Goal: Task Accomplishment & Management: Use online tool/utility

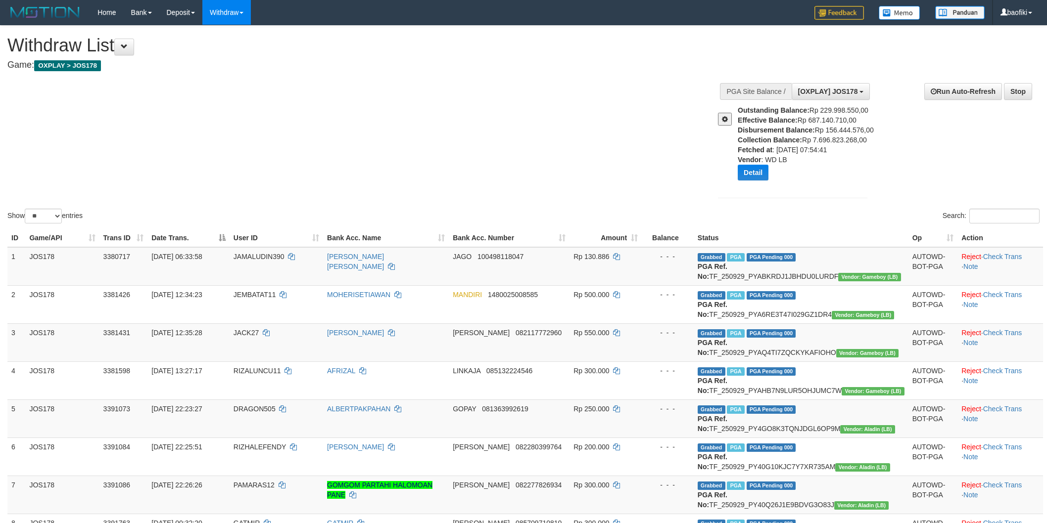
select select "****"
select select "**"
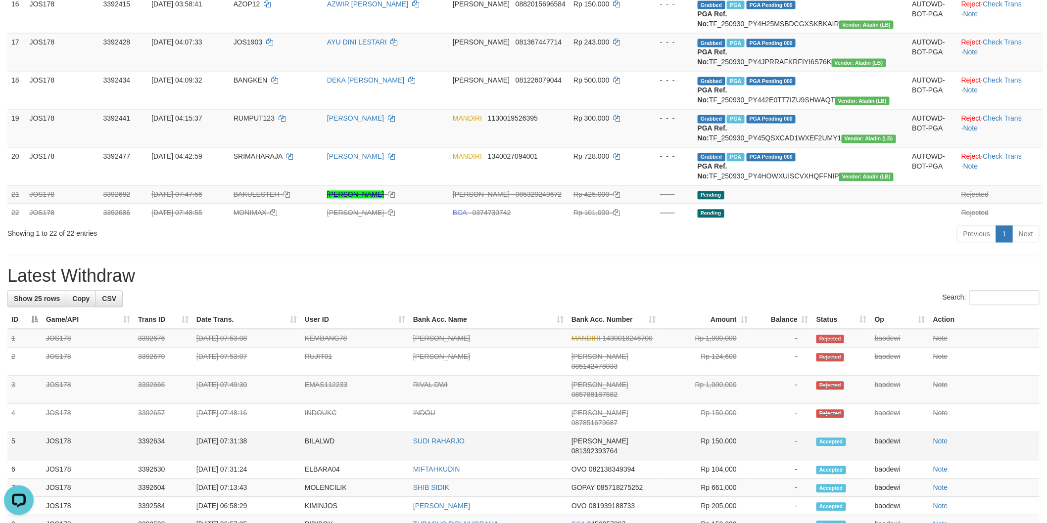
scroll to position [769, 0]
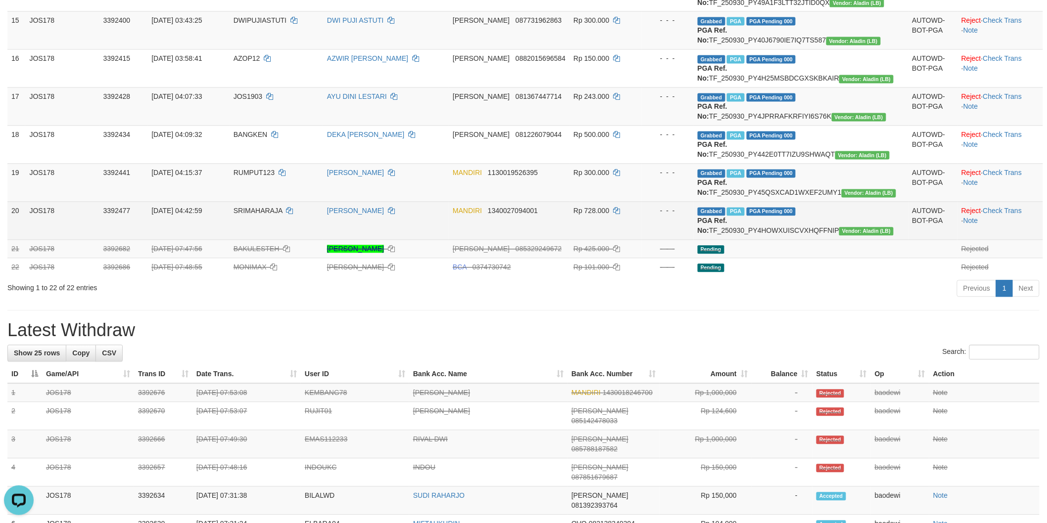
click at [848, 240] on td "Grabbed PGA PGA Pending 000 PGA Ref. No: TF_250930_PY4HOWXUISCVXHQFFNIP Vendor:…" at bounding box center [800, 221] width 215 height 38
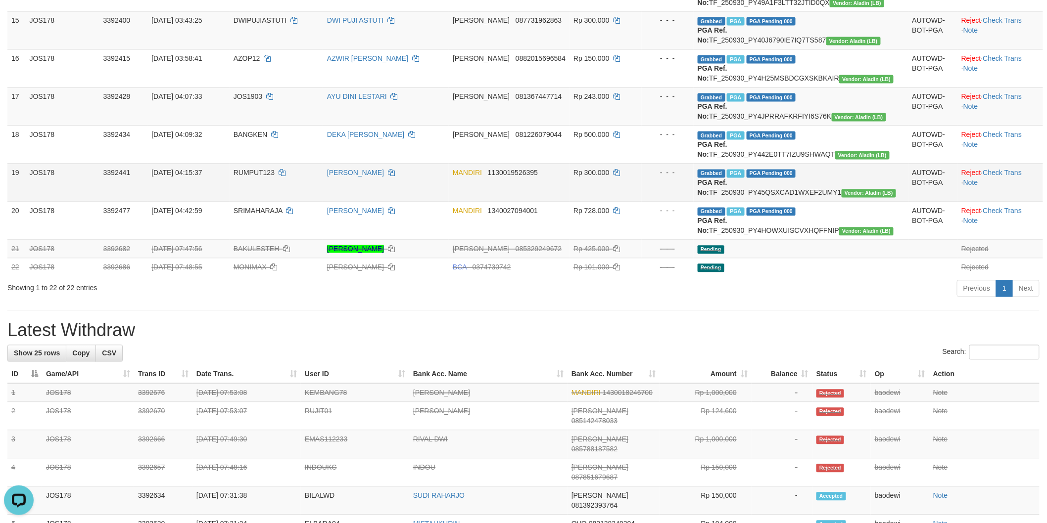
copy td "TF_250930_PY4HOWXUISCVXHQFFNIP"
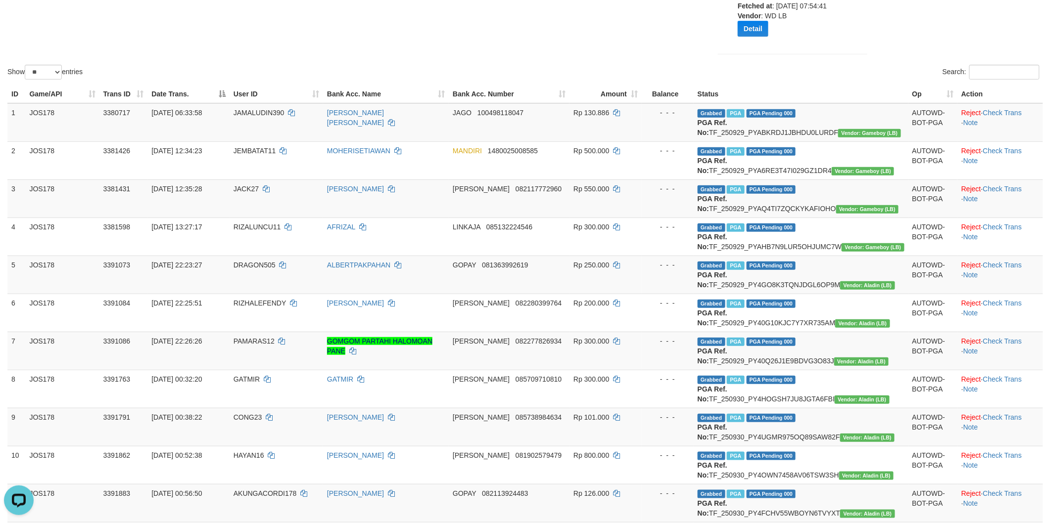
scroll to position [0, 0]
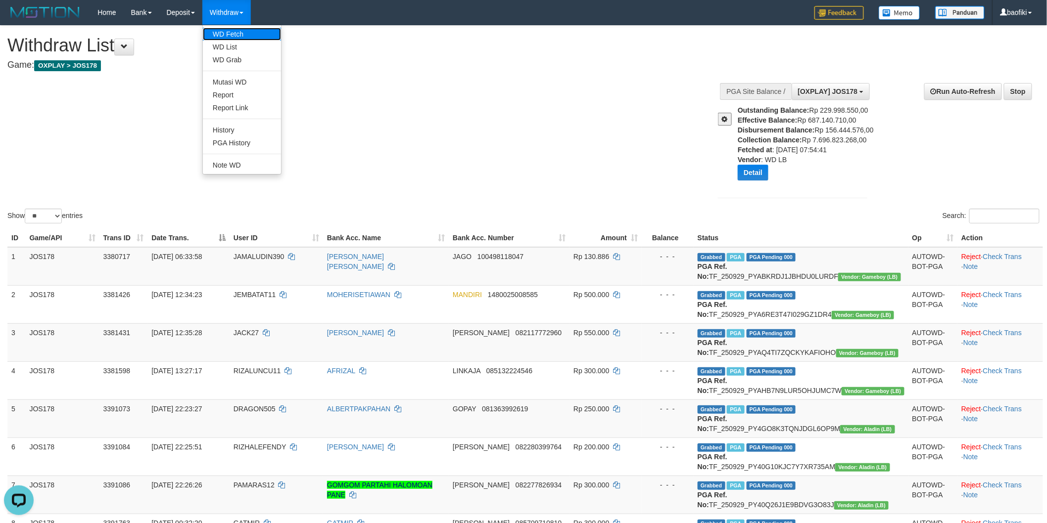
click at [241, 35] on link "WD Fetch" at bounding box center [242, 34] width 78 height 13
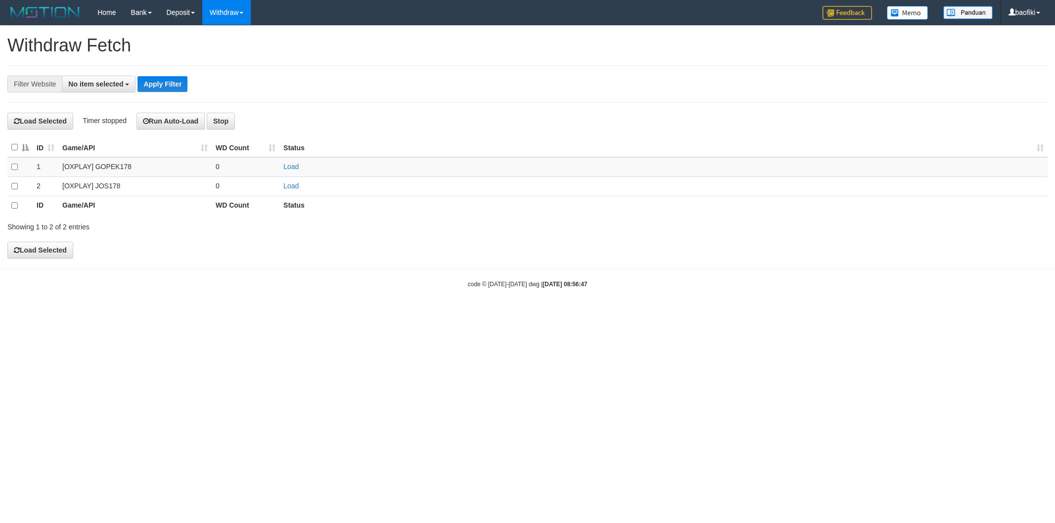
select select
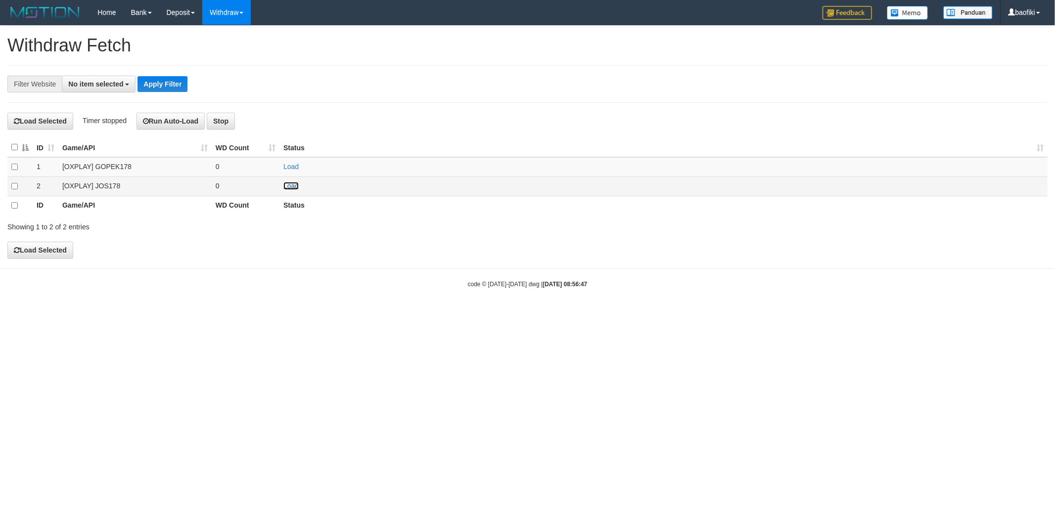
click at [290, 186] on link "Load" at bounding box center [290, 186] width 15 height 8
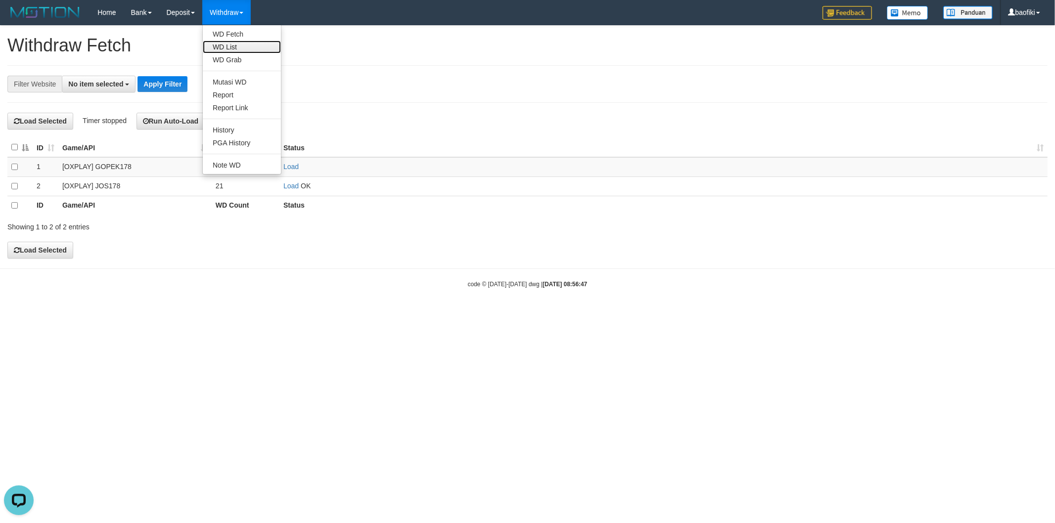
click at [242, 44] on link "WD List" at bounding box center [242, 47] width 78 height 13
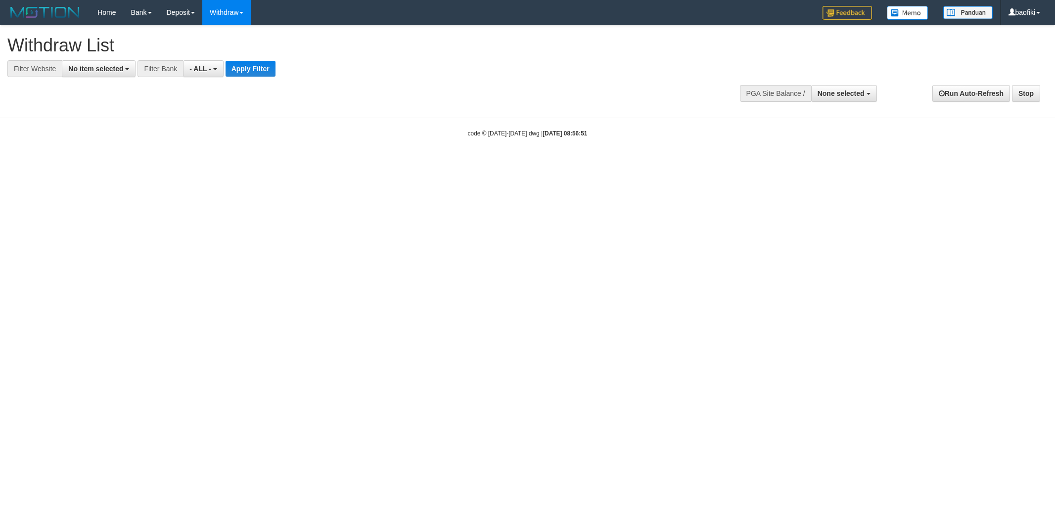
select select
click at [94, 70] on span "No item selected" at bounding box center [95, 69] width 55 height 8
click at [112, 148] on label "[OXPLAY] JOS178" at bounding box center [104, 148] width 84 height 14
select select "****"
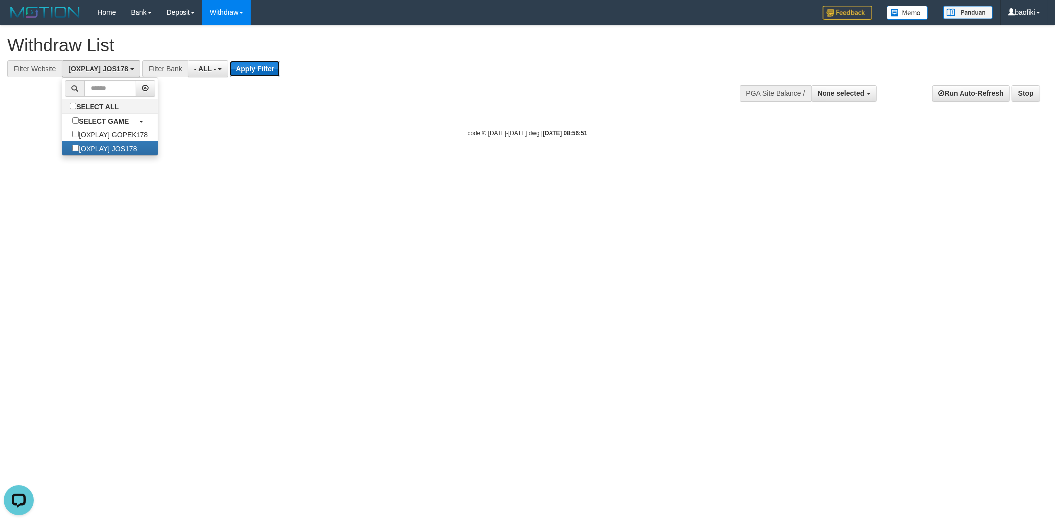
click at [269, 68] on button "Apply Filter" at bounding box center [255, 69] width 50 height 16
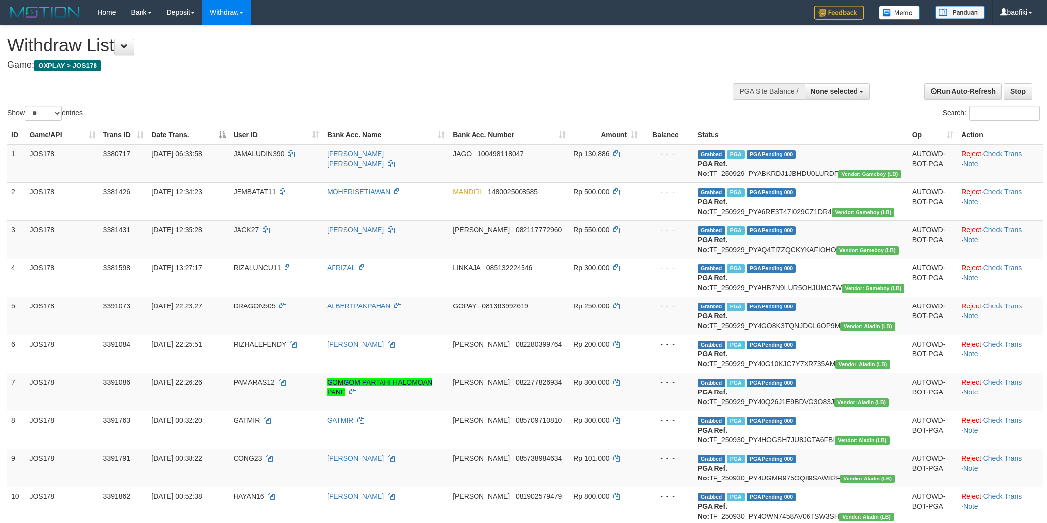
select select
select select "**"
click at [559, 36] on h1 "Withdraw List" at bounding box center [347, 46] width 681 height 20
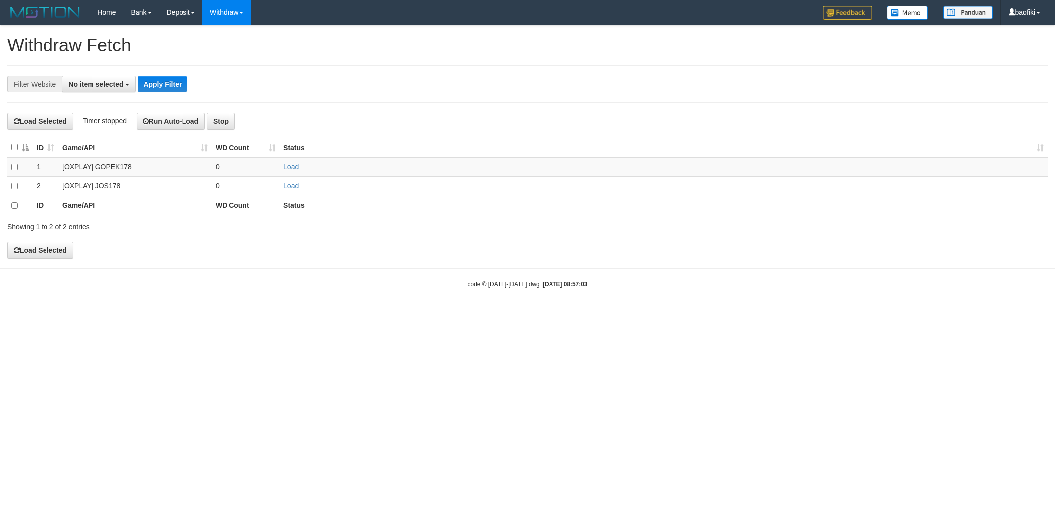
select select
click at [292, 167] on link "Load" at bounding box center [290, 167] width 15 height 8
click at [254, 49] on link "WD List" at bounding box center [242, 47] width 78 height 13
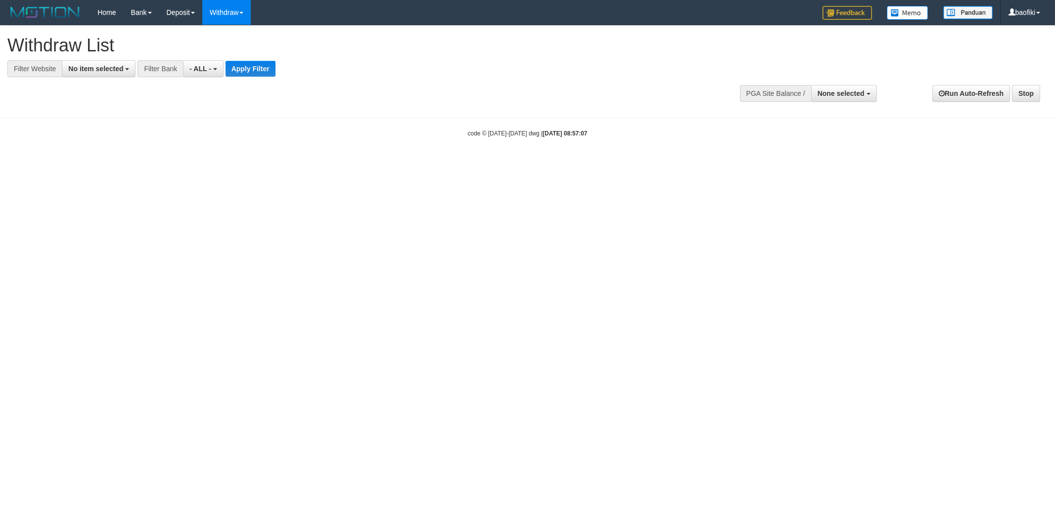
select select
click at [106, 70] on span "No item selected" at bounding box center [95, 69] width 55 height 8
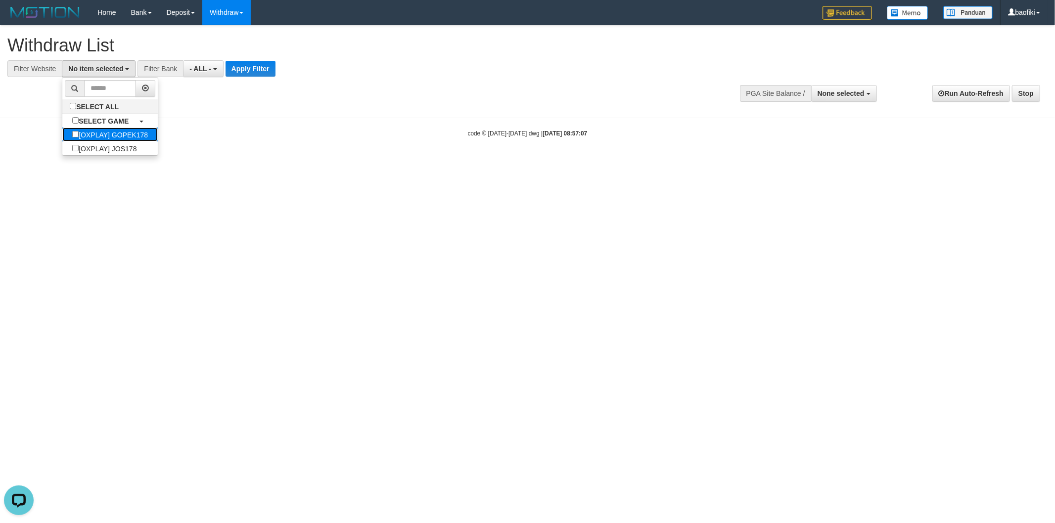
click at [127, 135] on label "[OXPLAY] GOPEK178" at bounding box center [109, 135] width 95 height 14
select select "***"
click at [260, 75] on button "Apply Filter" at bounding box center [266, 69] width 50 height 16
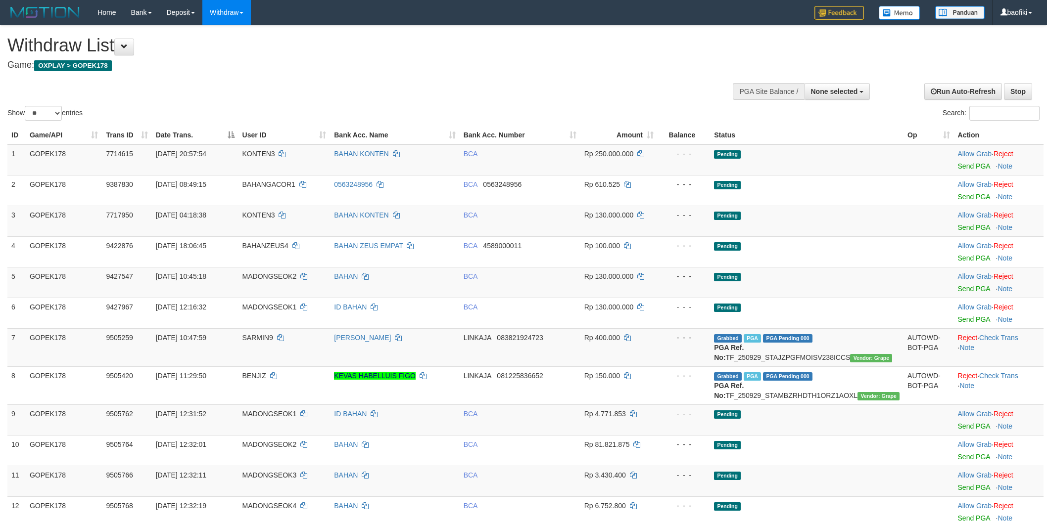
select select
select select "**"
click at [577, 115] on div "Search:" at bounding box center [785, 114] width 508 height 17
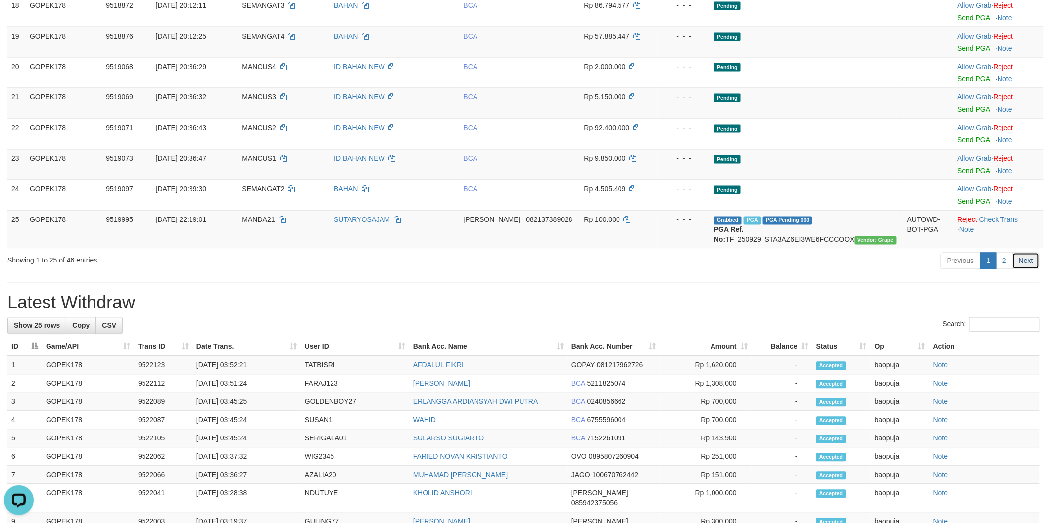
click at [1012, 270] on link "Next" at bounding box center [1025, 261] width 27 height 17
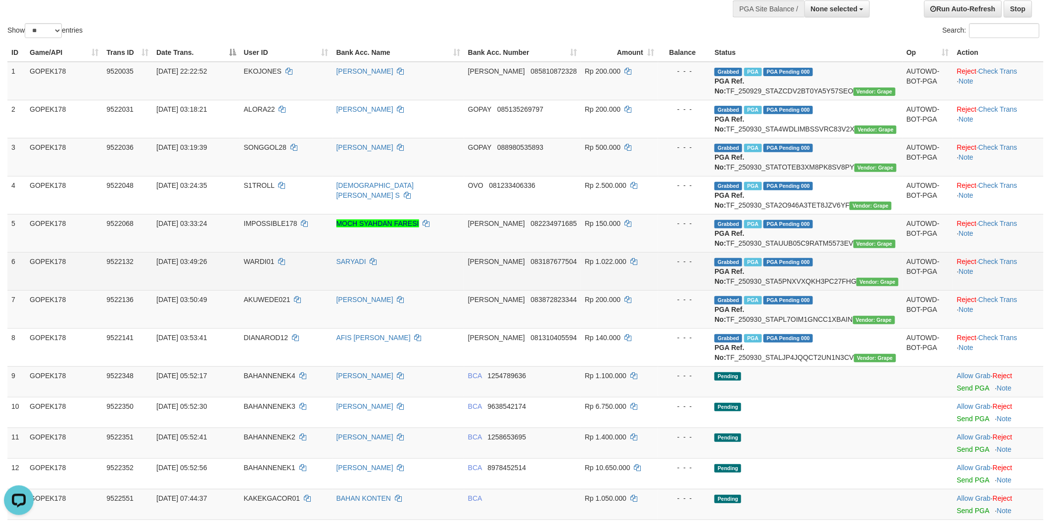
scroll to position [220, 0]
